Goal: Find specific page/section: Find specific page/section

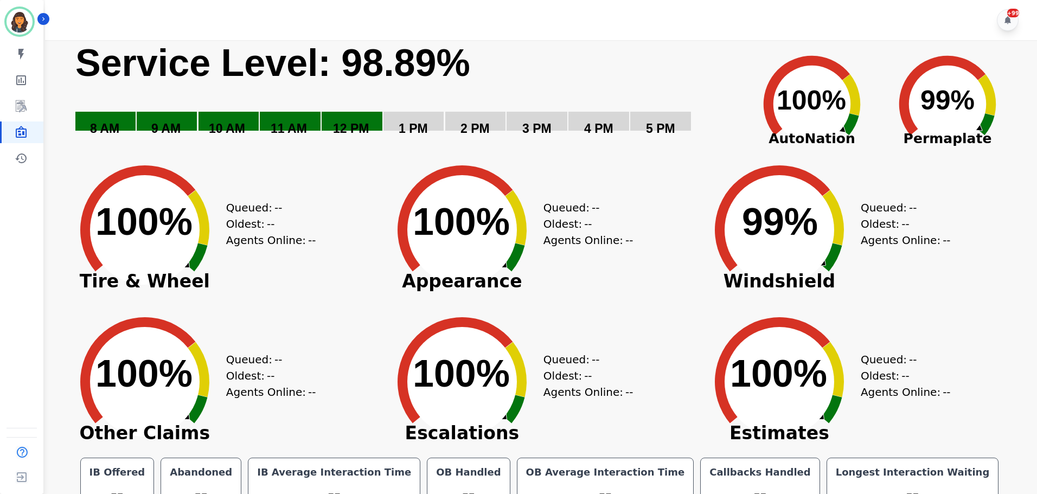
scroll to position [24, 0]
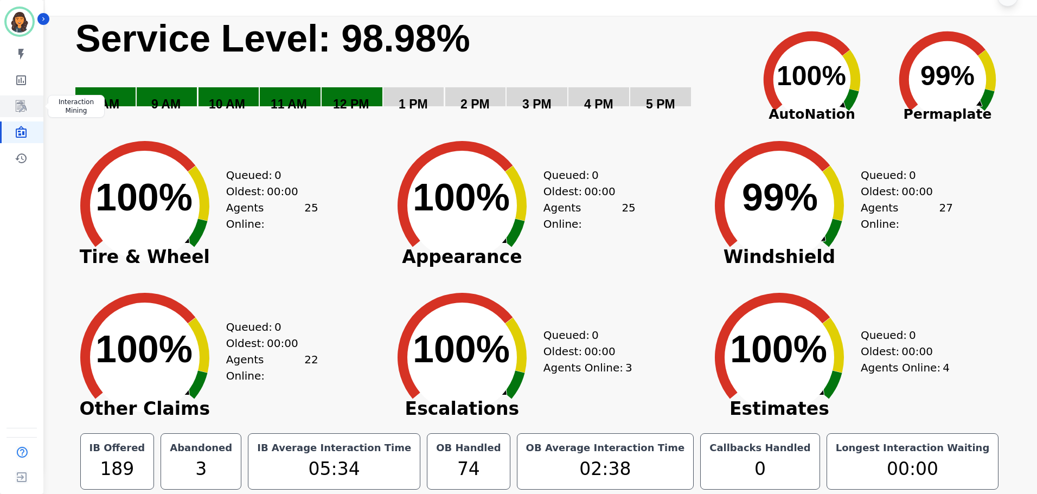
click at [20, 106] on icon "Sidebar" at bounding box center [21, 106] width 11 height 12
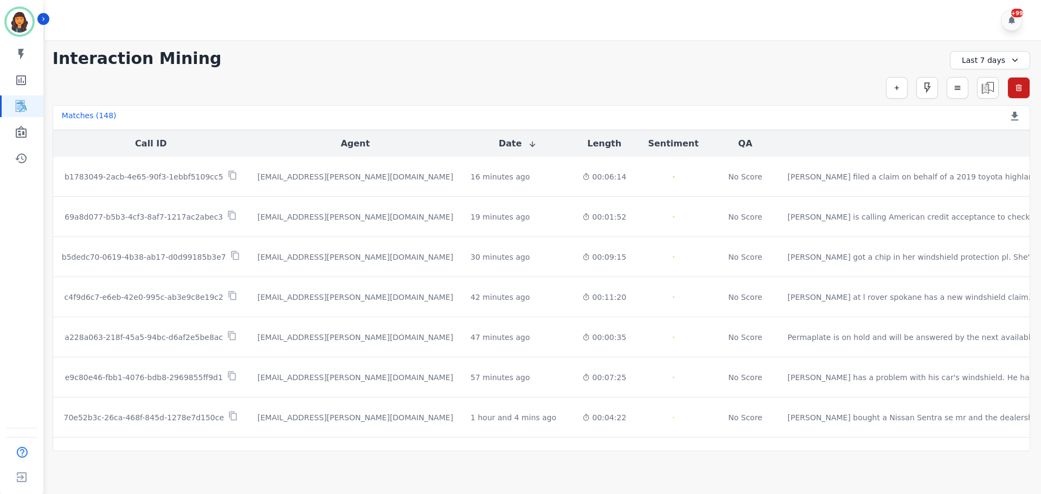
click at [1010, 62] on icon at bounding box center [1015, 60] width 11 height 11
click at [999, 96] on li "[DATE]" at bounding box center [997, 98] width 54 height 11
click at [24, 130] on icon "Sidebar" at bounding box center [21, 132] width 11 height 12
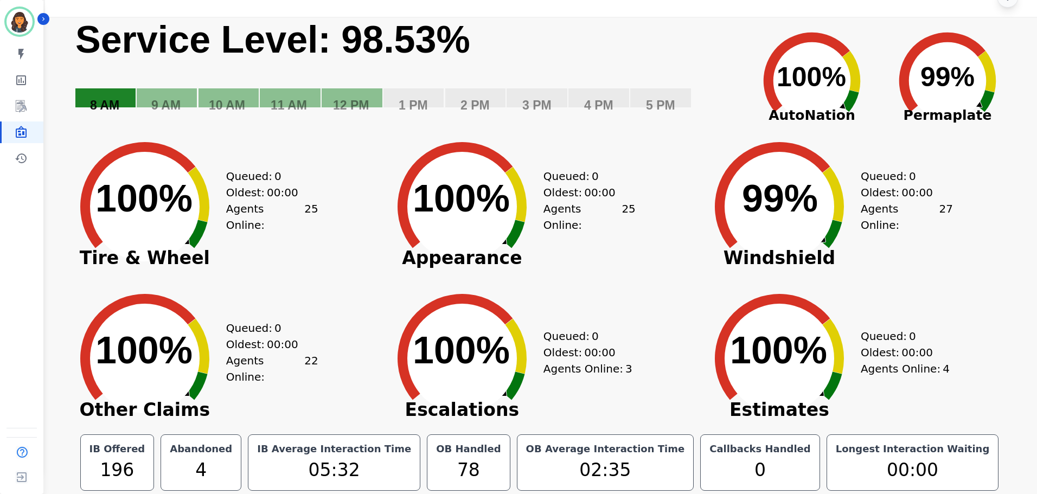
scroll to position [24, 0]
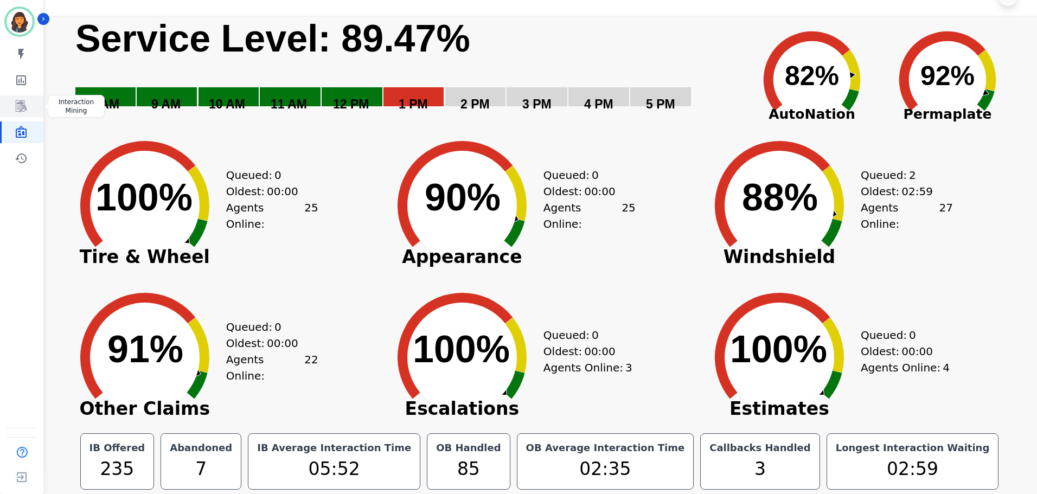
click at [22, 106] on icon "Sidebar" at bounding box center [21, 106] width 13 height 13
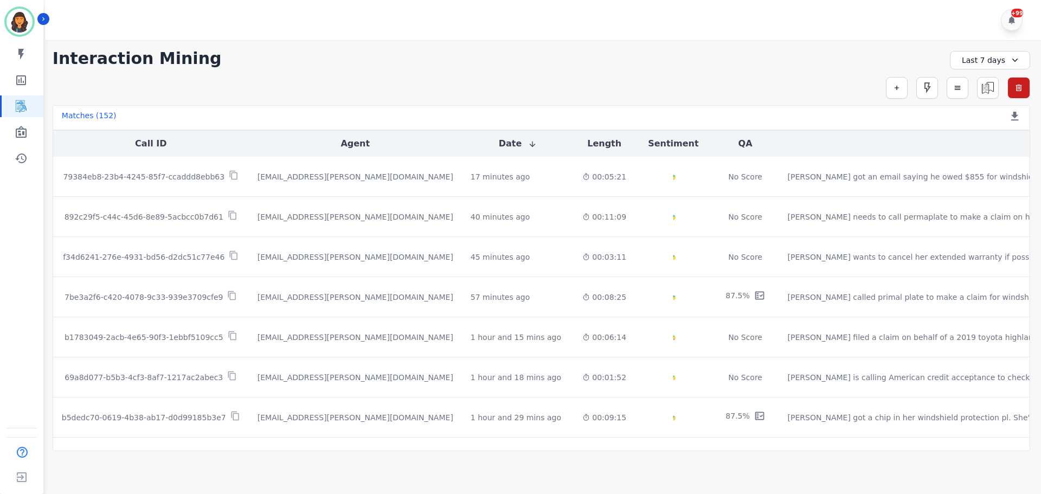
click at [970, 63] on div "Last 7 days" at bounding box center [990, 60] width 80 height 18
click at [976, 93] on li "[DATE]" at bounding box center [997, 98] width 54 height 11
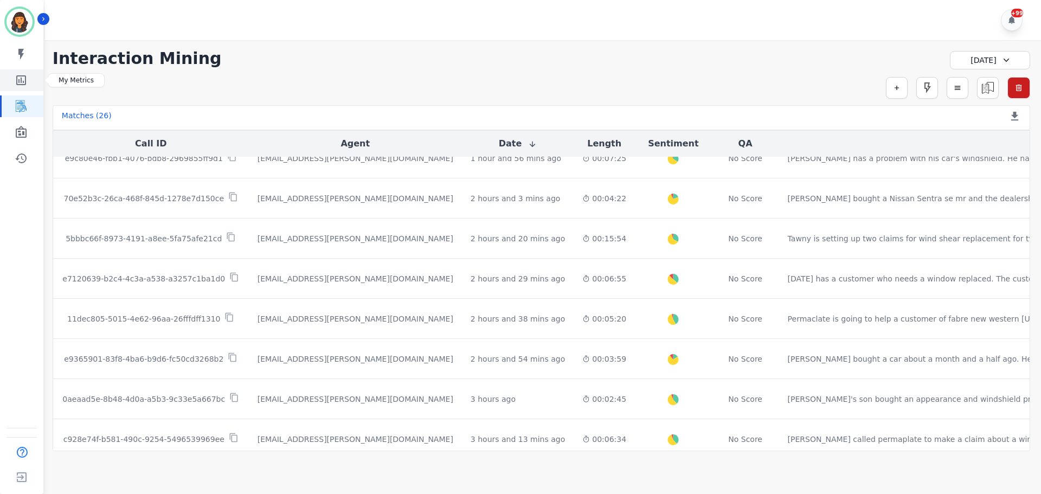
click at [19, 76] on icon "Sidebar" at bounding box center [21, 80] width 10 height 10
